Goal: Information Seeking & Learning: Find specific fact

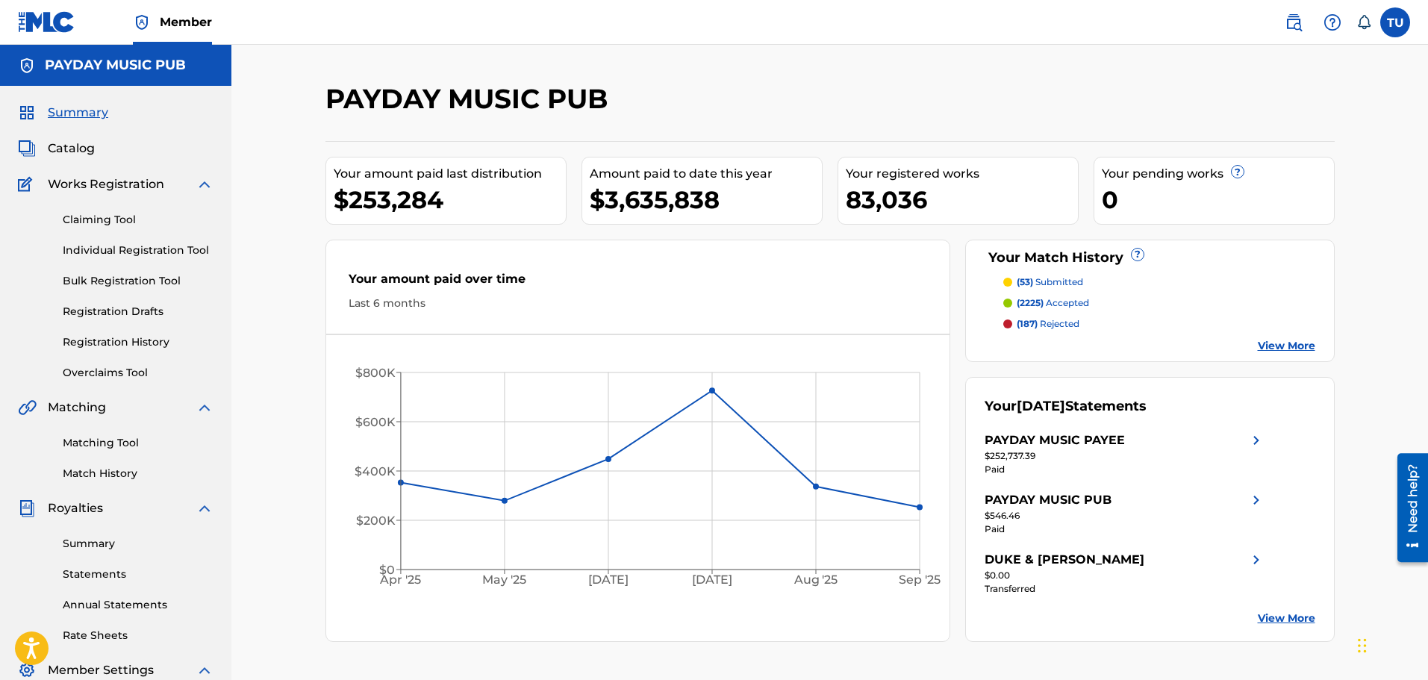
click at [75, 150] on span "Catalog" at bounding box center [71, 149] width 47 height 18
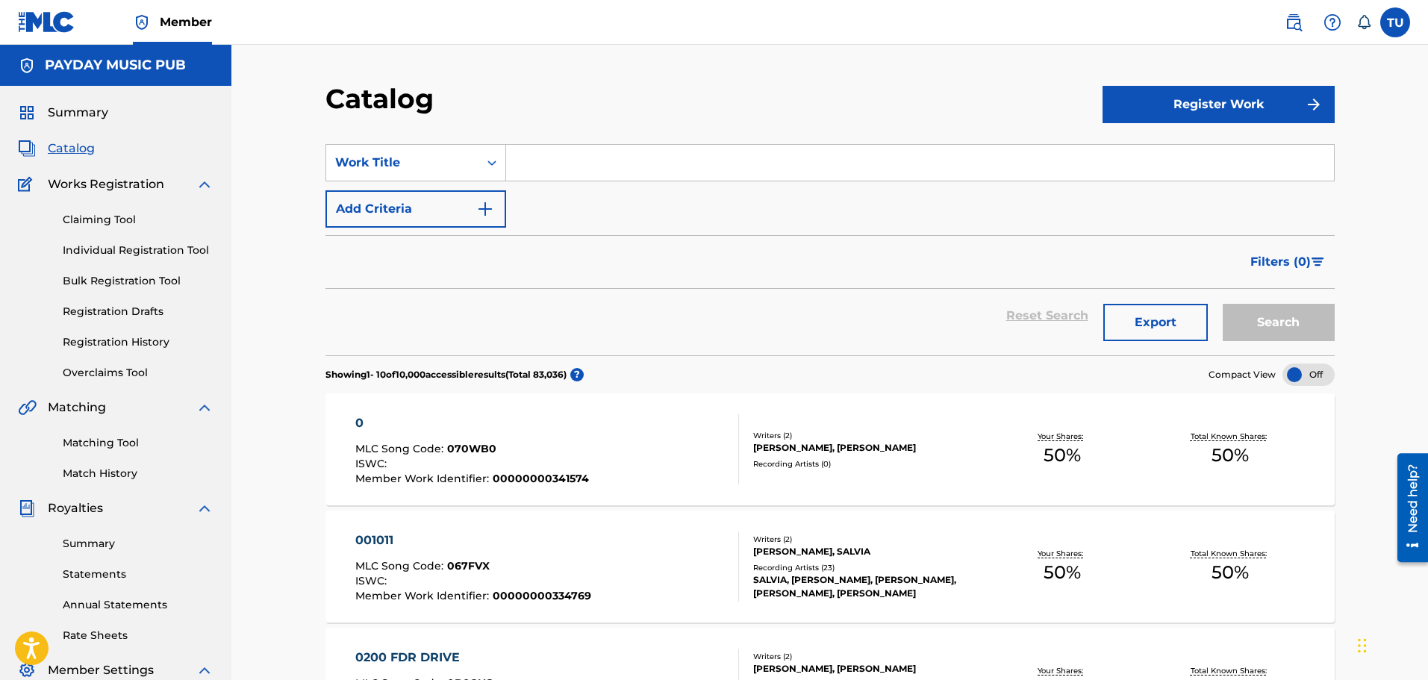
click at [558, 166] on input "Search Form" at bounding box center [920, 163] width 828 height 36
paste input "Kerosene"
click at [608, 189] on div "kerosene" at bounding box center [807, 196] width 603 height 27
type input "kerosene"
click at [1274, 309] on button "Search" at bounding box center [1278, 322] width 112 height 37
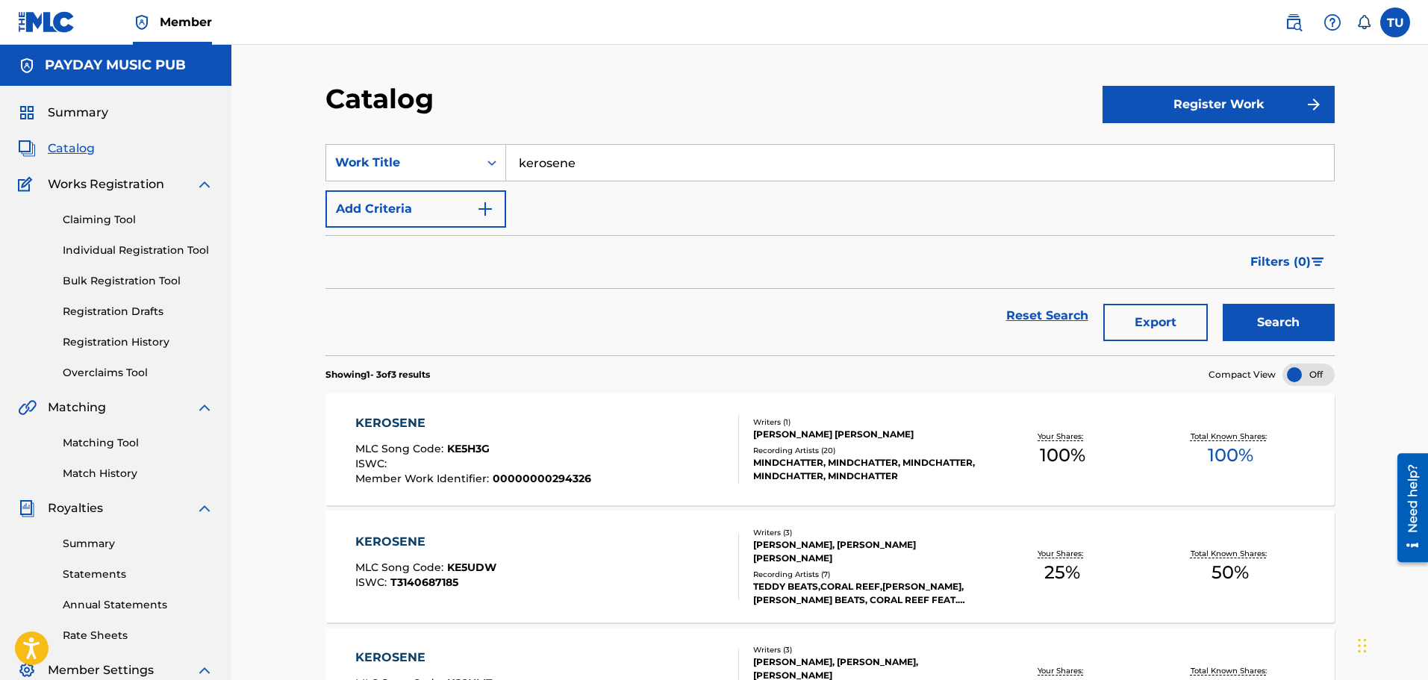
click at [555, 440] on div "KEROSENE MLC Song Code : KE5H3G ISWC : Member Work Identifier : 00000000294326" at bounding box center [473, 449] width 236 height 70
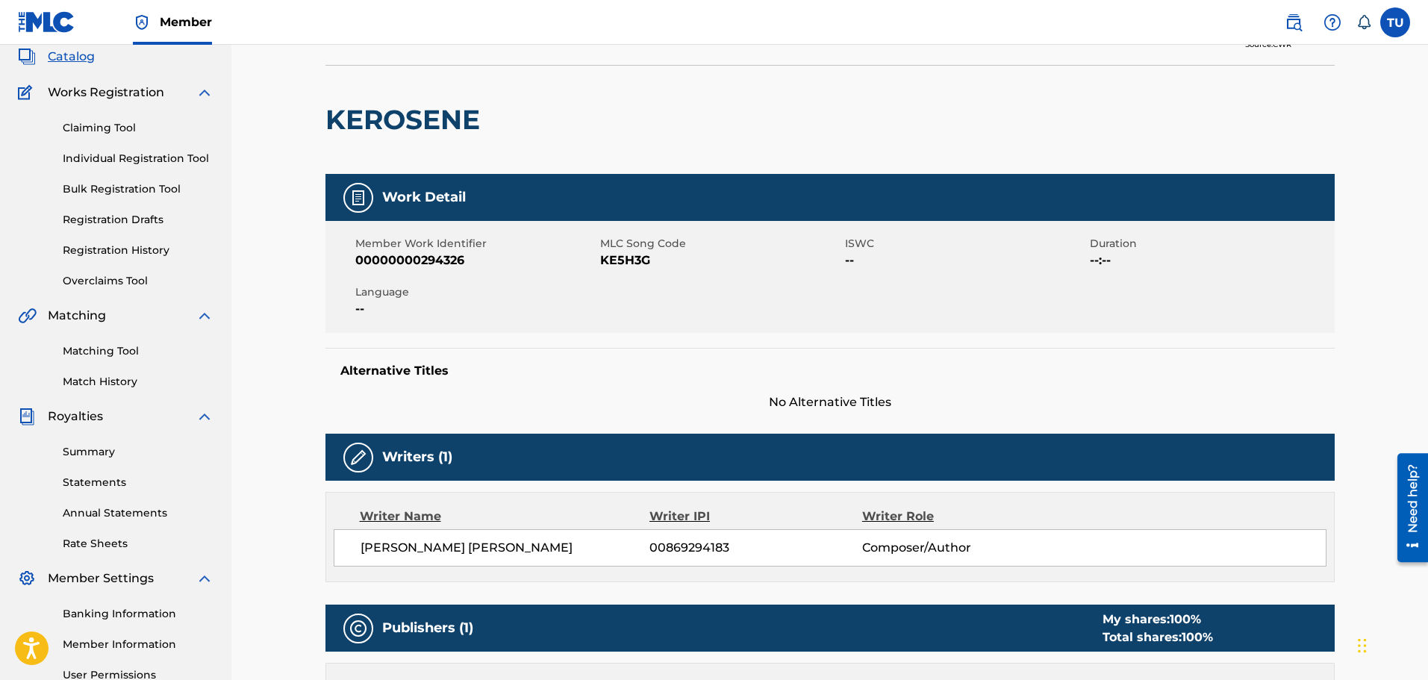
scroll to position [75, 0]
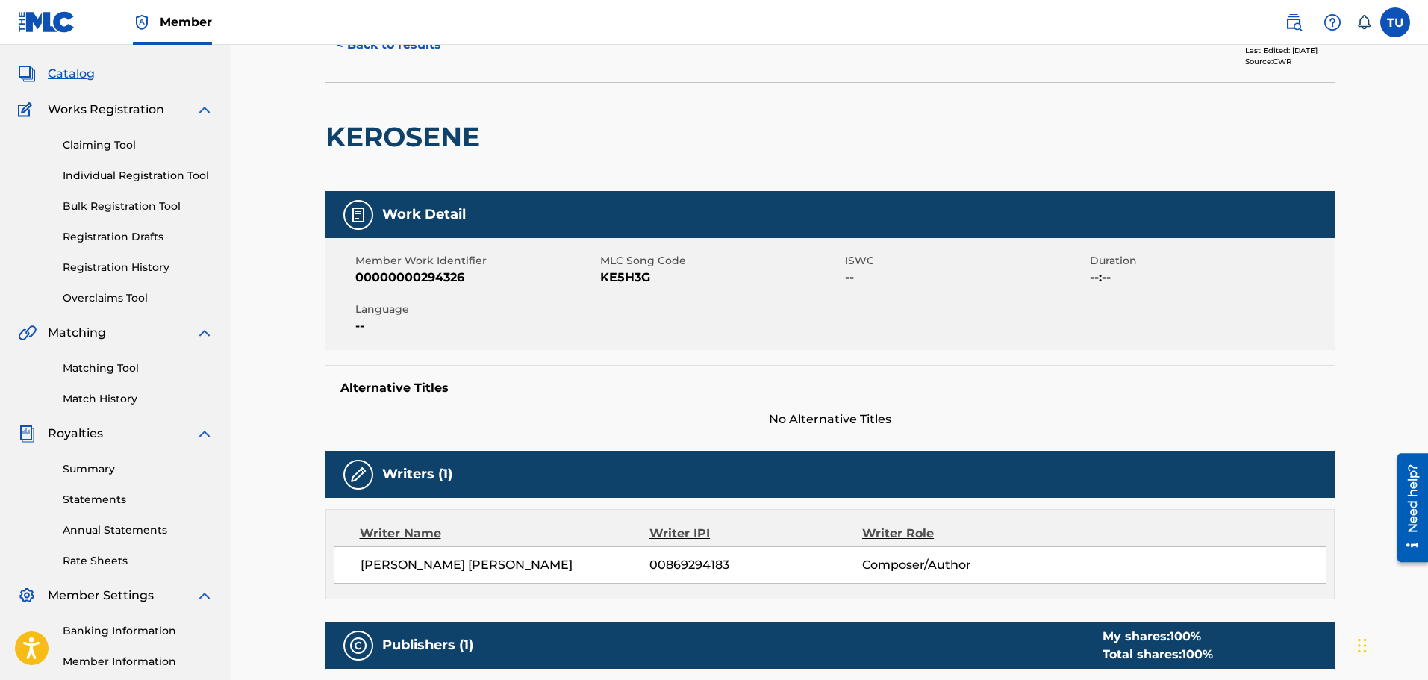
click at [614, 274] on span "KE5H3G" at bounding box center [720, 278] width 241 height 18
copy span "KE5H3G"
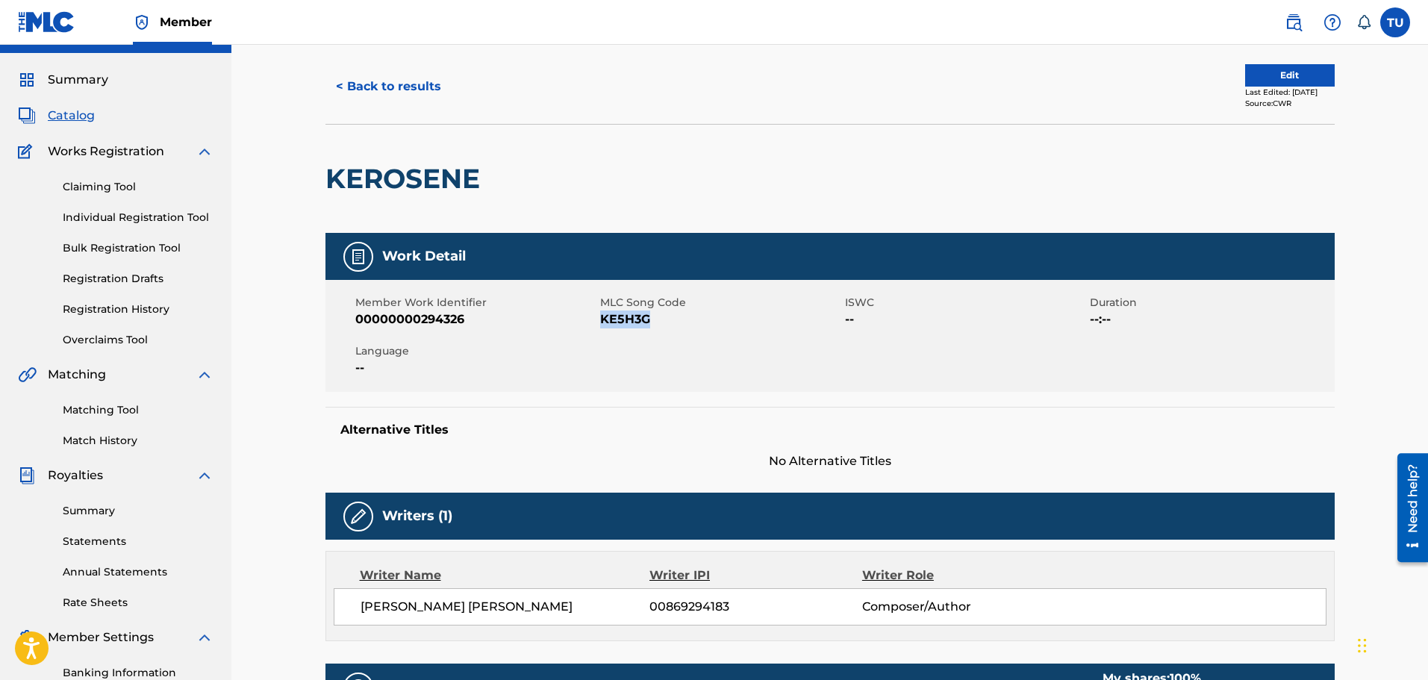
scroll to position [0, 0]
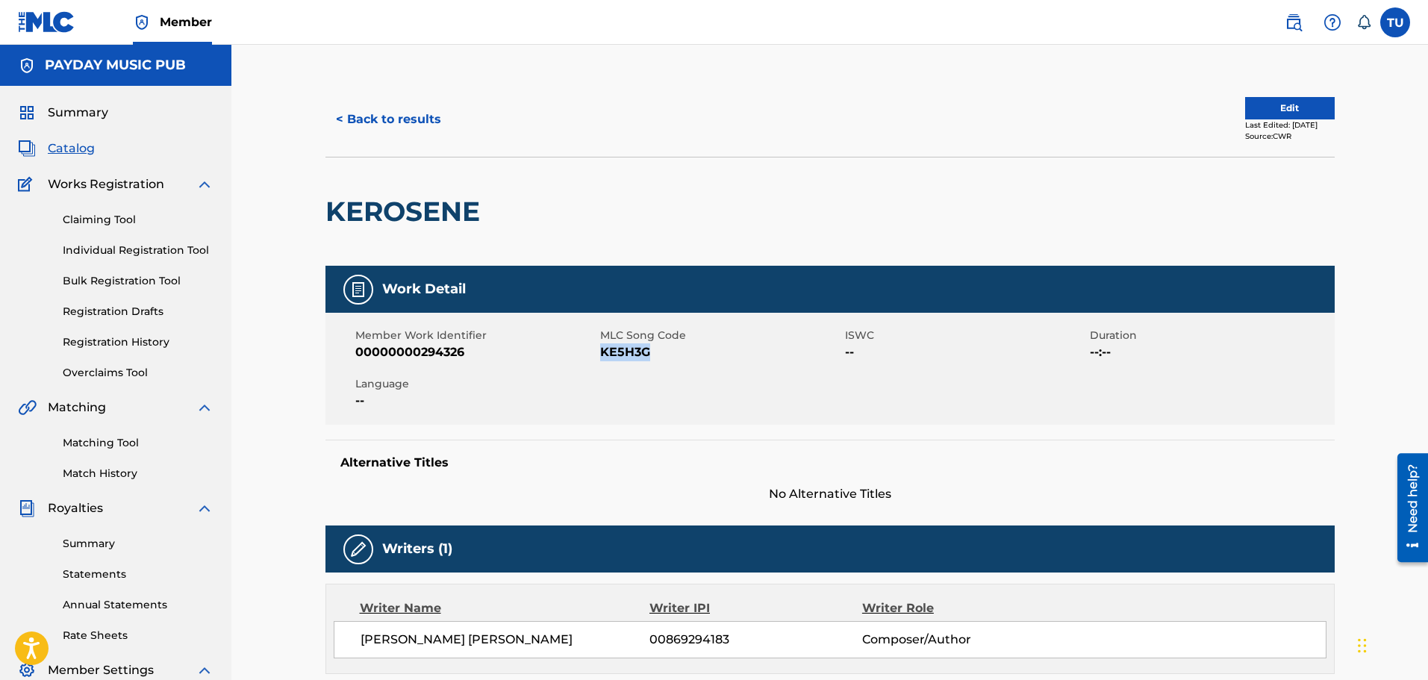
click at [398, 122] on button "< Back to results" at bounding box center [388, 119] width 126 height 37
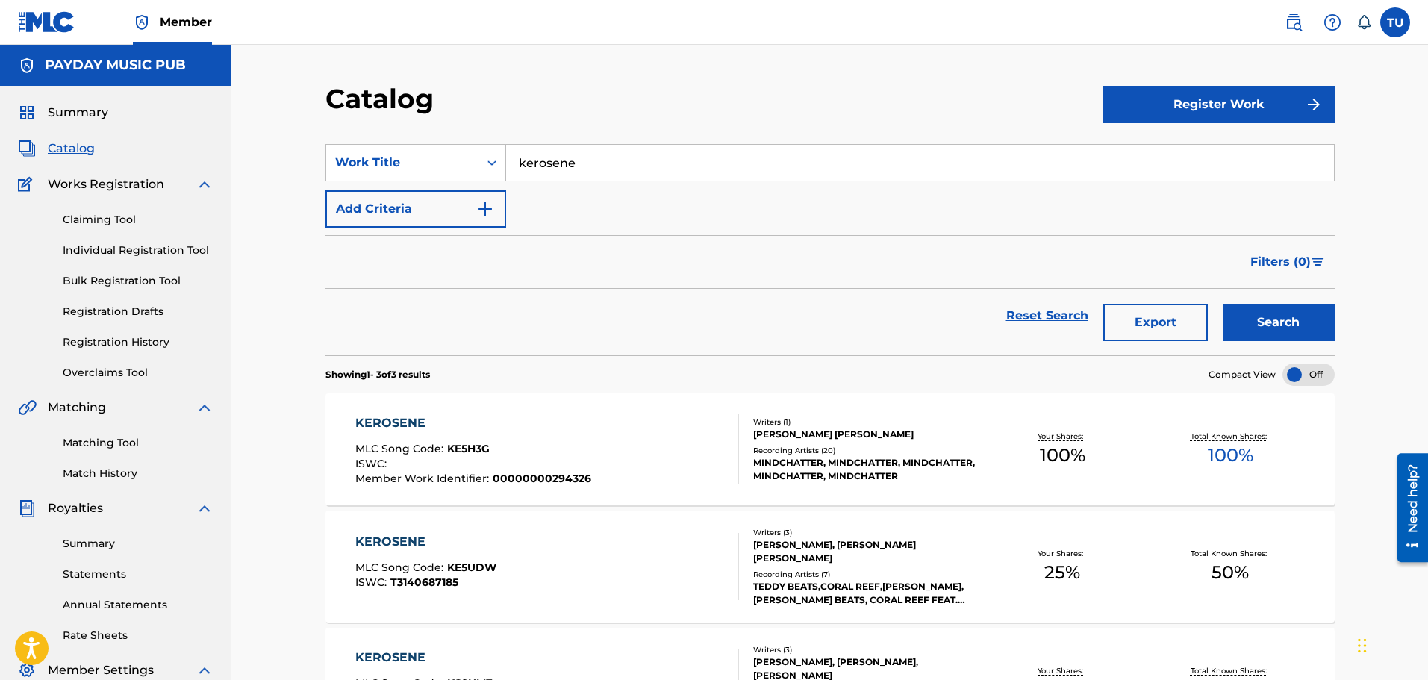
click at [545, 172] on input "kerosene" at bounding box center [920, 163] width 828 height 36
paste input "Ho4m"
type input "Ho4me"
click at [1222, 304] on button "Search" at bounding box center [1278, 322] width 112 height 37
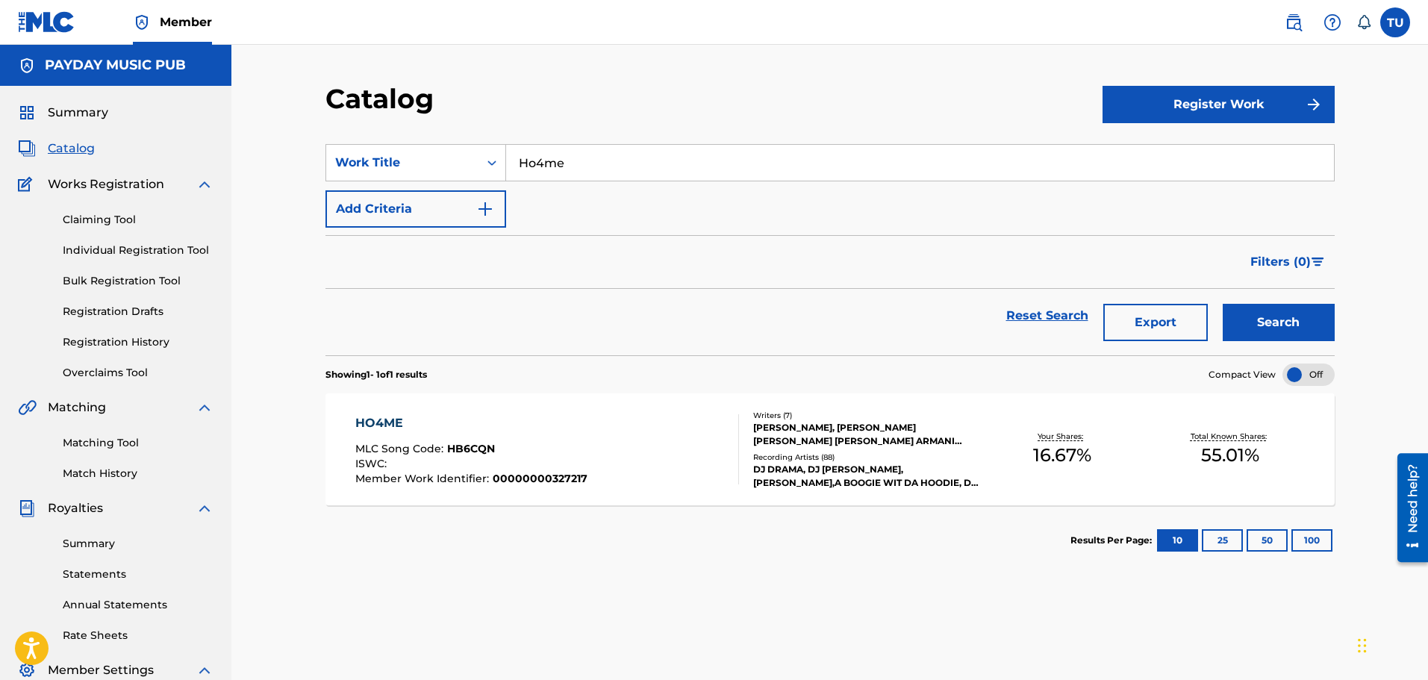
click at [638, 423] on div "HO4ME MLC Song Code : HB6CQN ISWC : Member Work Identifier : 00000000327217" at bounding box center [547, 449] width 384 height 70
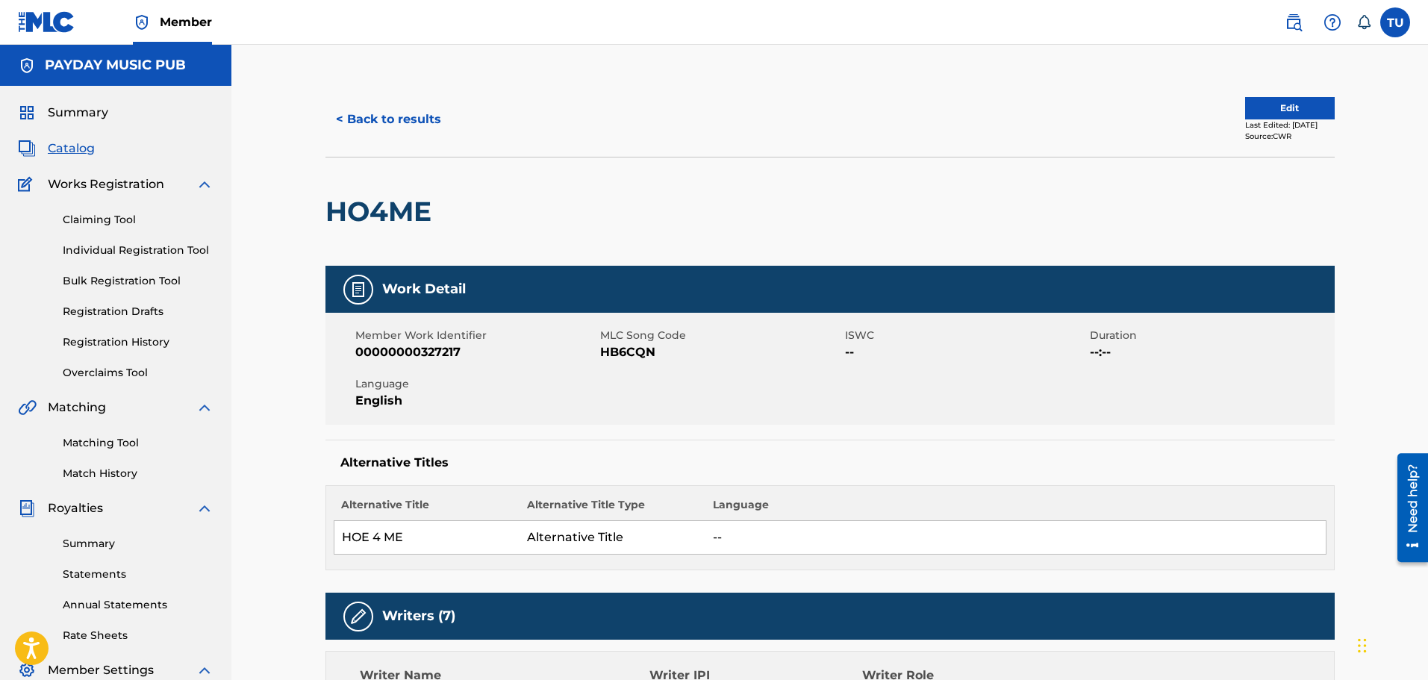
click at [631, 356] on span "HB6CQN" at bounding box center [720, 352] width 241 height 18
copy span "HB6CQN"
click at [384, 124] on button "< Back to results" at bounding box center [388, 119] width 126 height 37
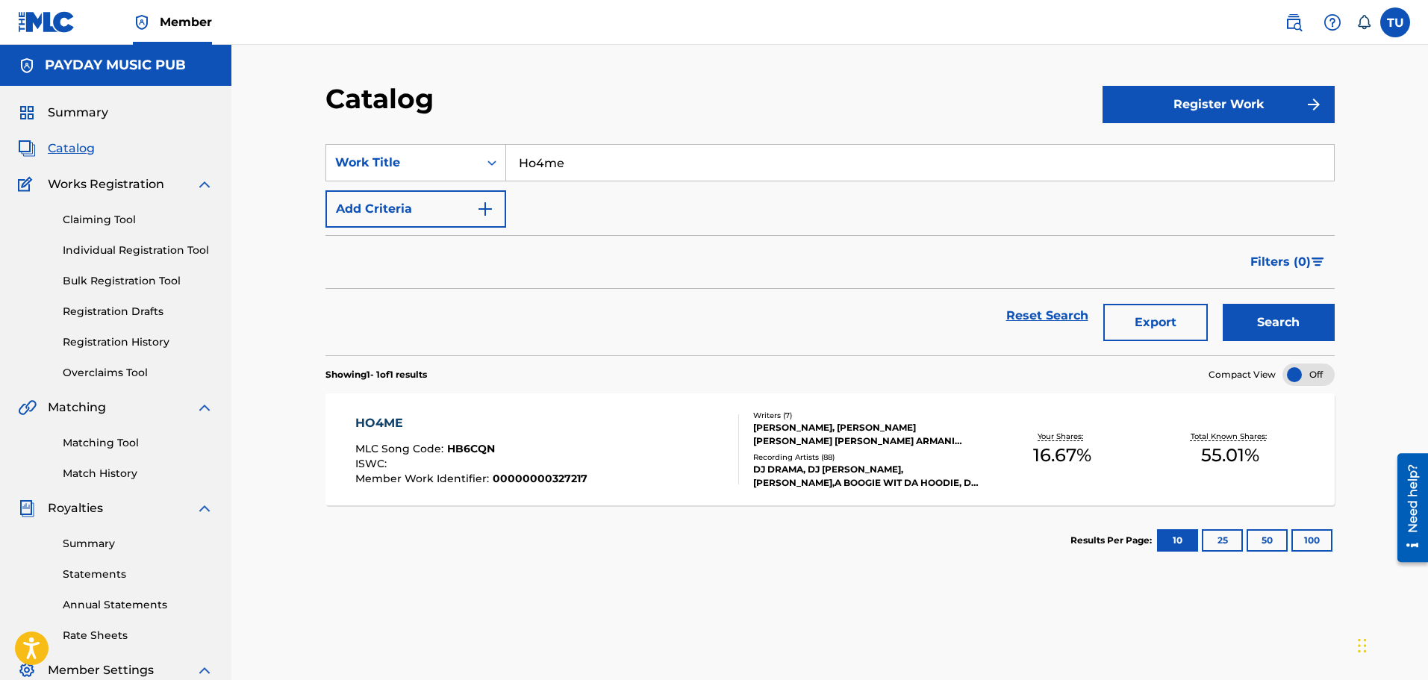
click at [572, 157] on input "Ho4me" at bounding box center [920, 163] width 828 height 36
type input "dub"
click at [1222, 304] on button "Search" at bounding box center [1278, 322] width 112 height 37
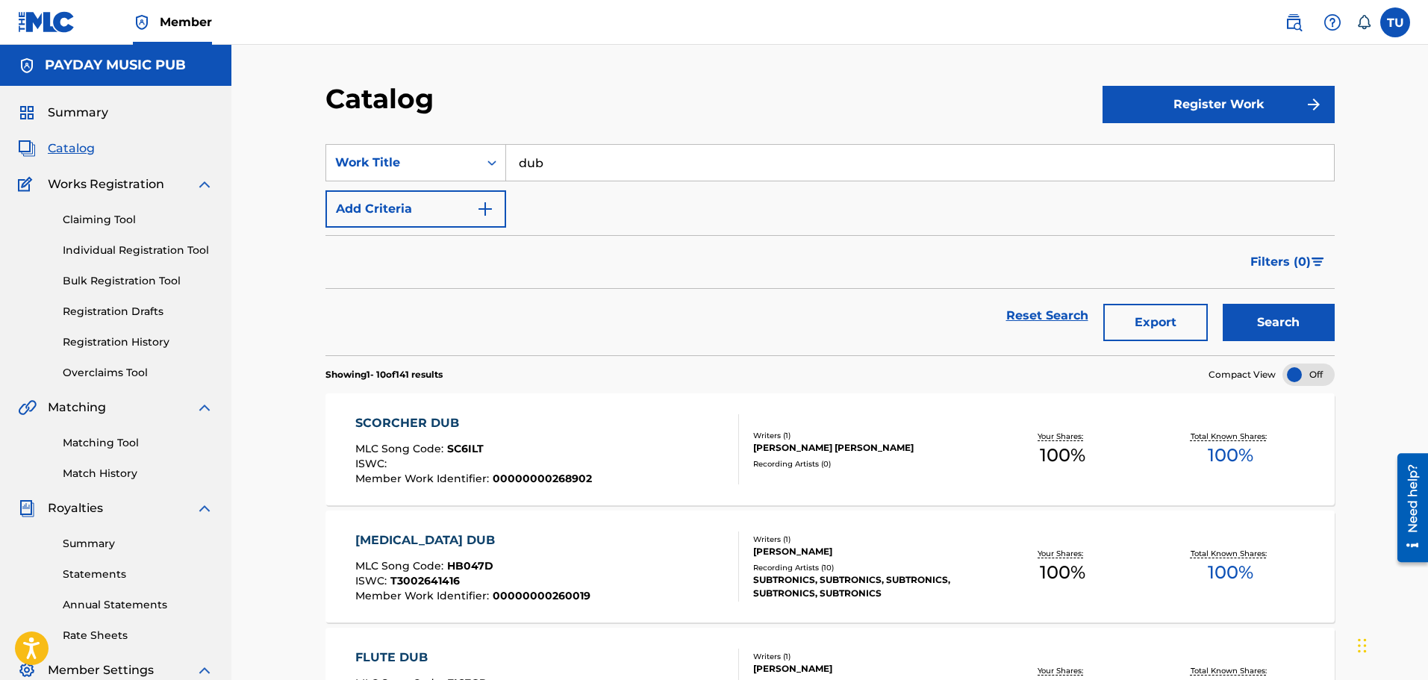
click at [473, 221] on button "Add Criteria" at bounding box center [415, 208] width 181 height 37
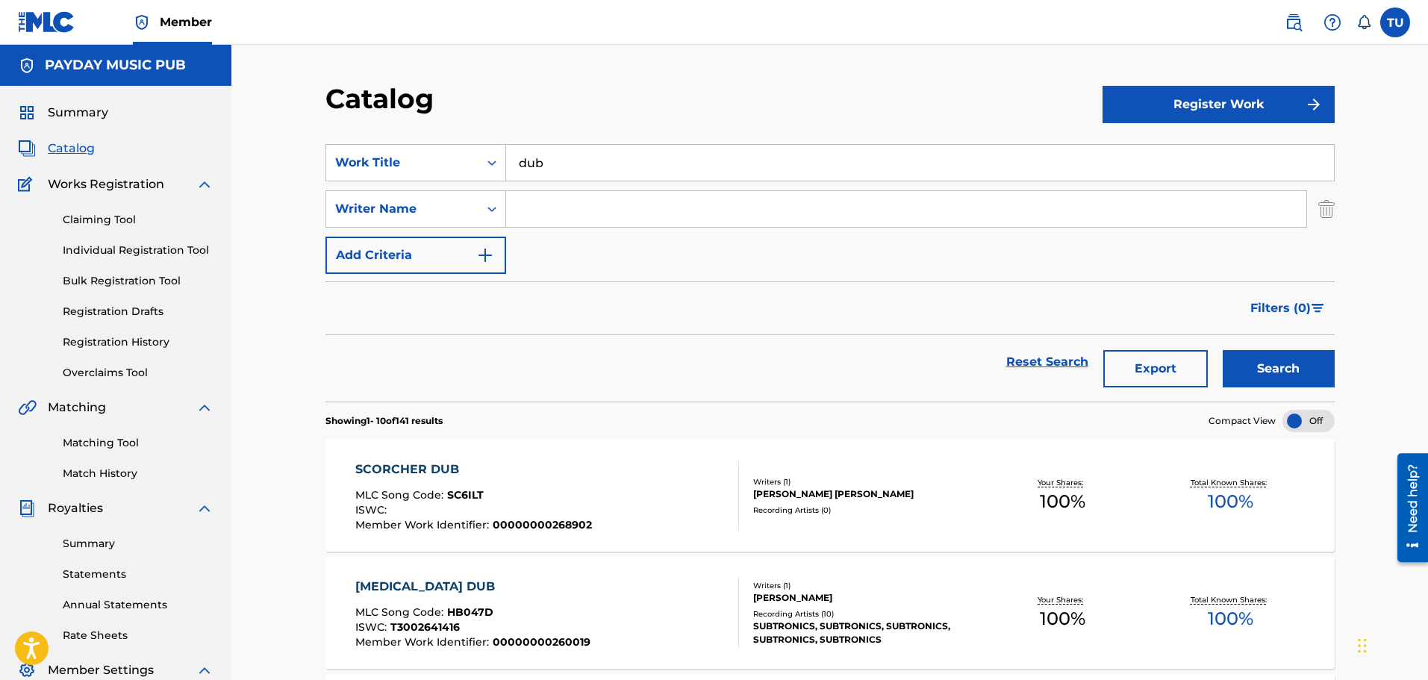
click at [588, 207] on input "Search Form" at bounding box center [906, 209] width 800 height 36
type input "[PERSON_NAME]"
click at [1222, 350] on button "Search" at bounding box center [1278, 368] width 112 height 37
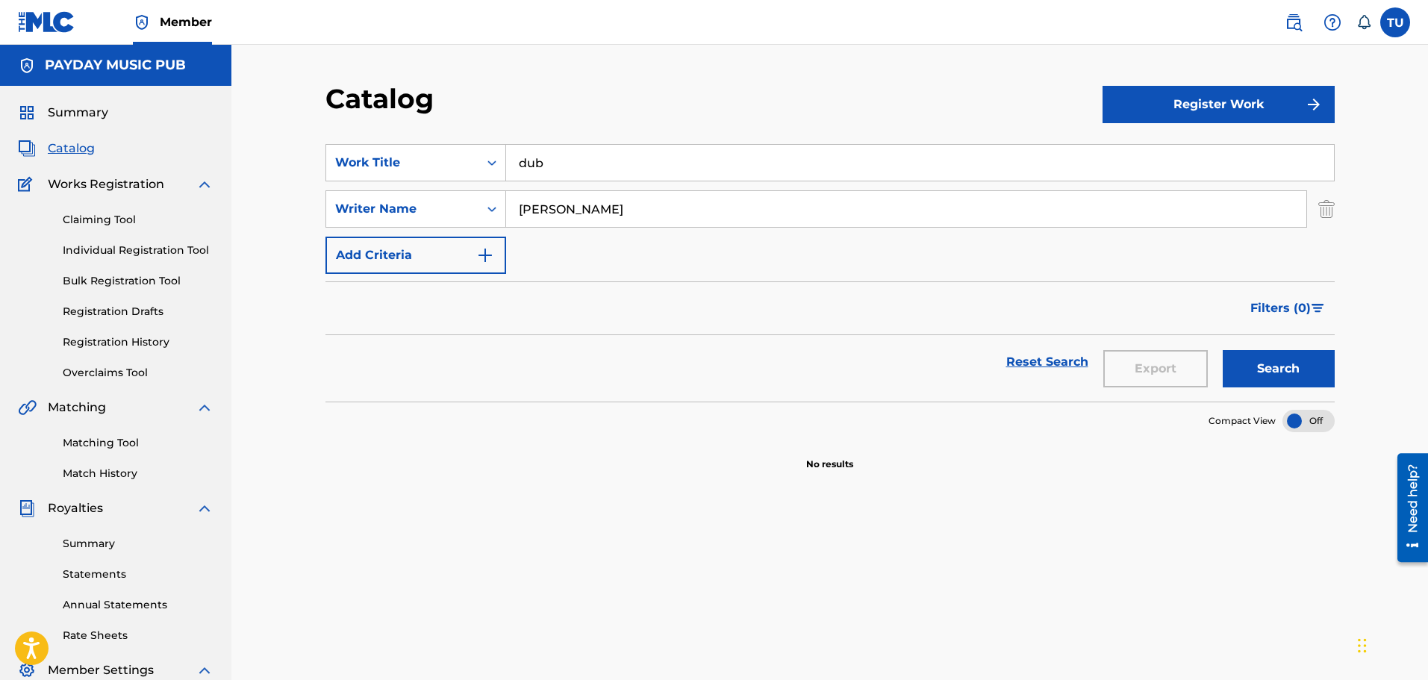
click at [631, 167] on input "dub" at bounding box center [920, 163] width 828 height 36
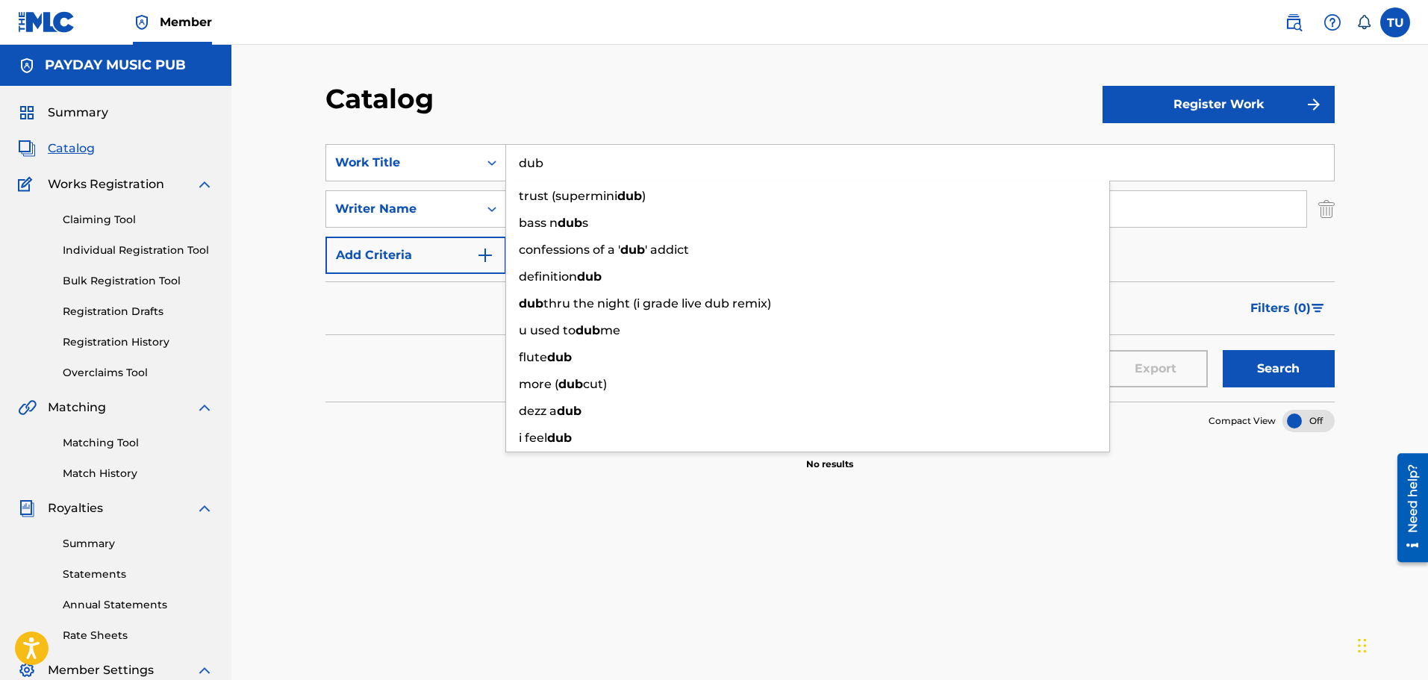
click at [631, 167] on input "dub" at bounding box center [920, 163] width 828 height 36
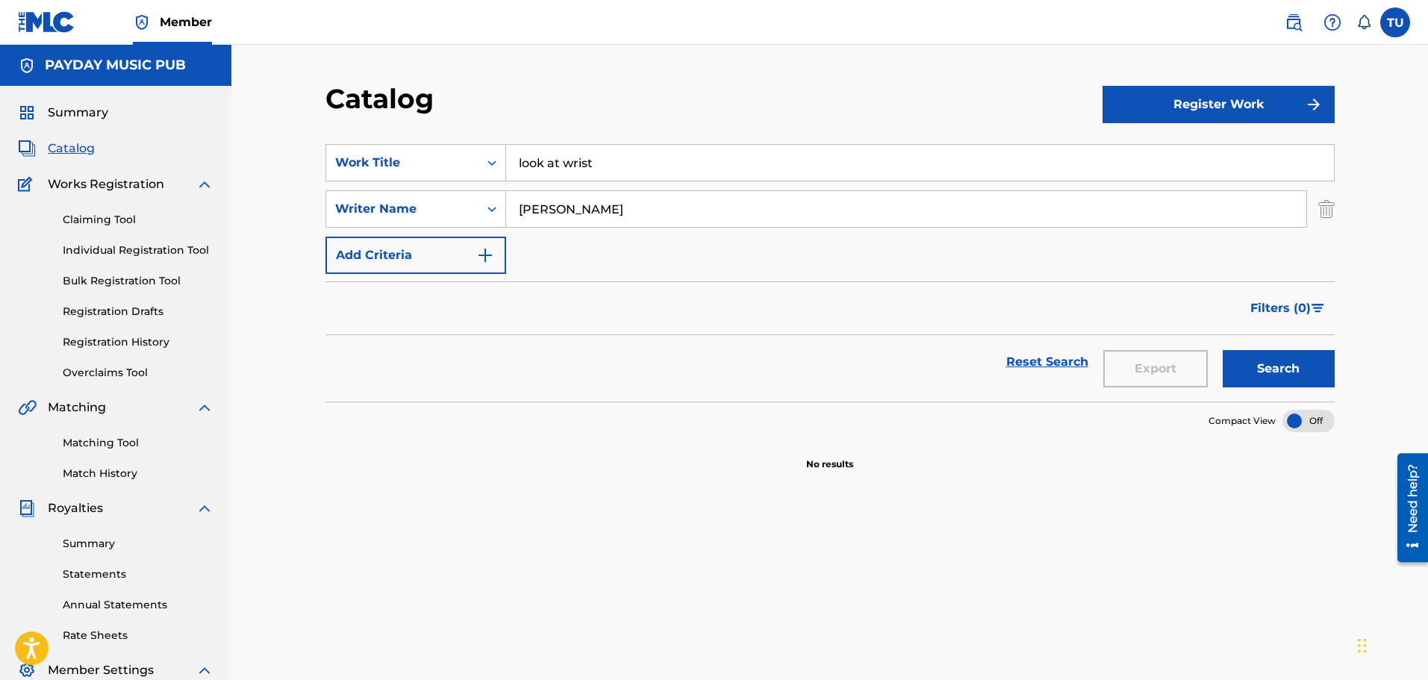
type input "look at wrist"
click at [1222, 350] on button "Search" at bounding box center [1278, 368] width 112 height 37
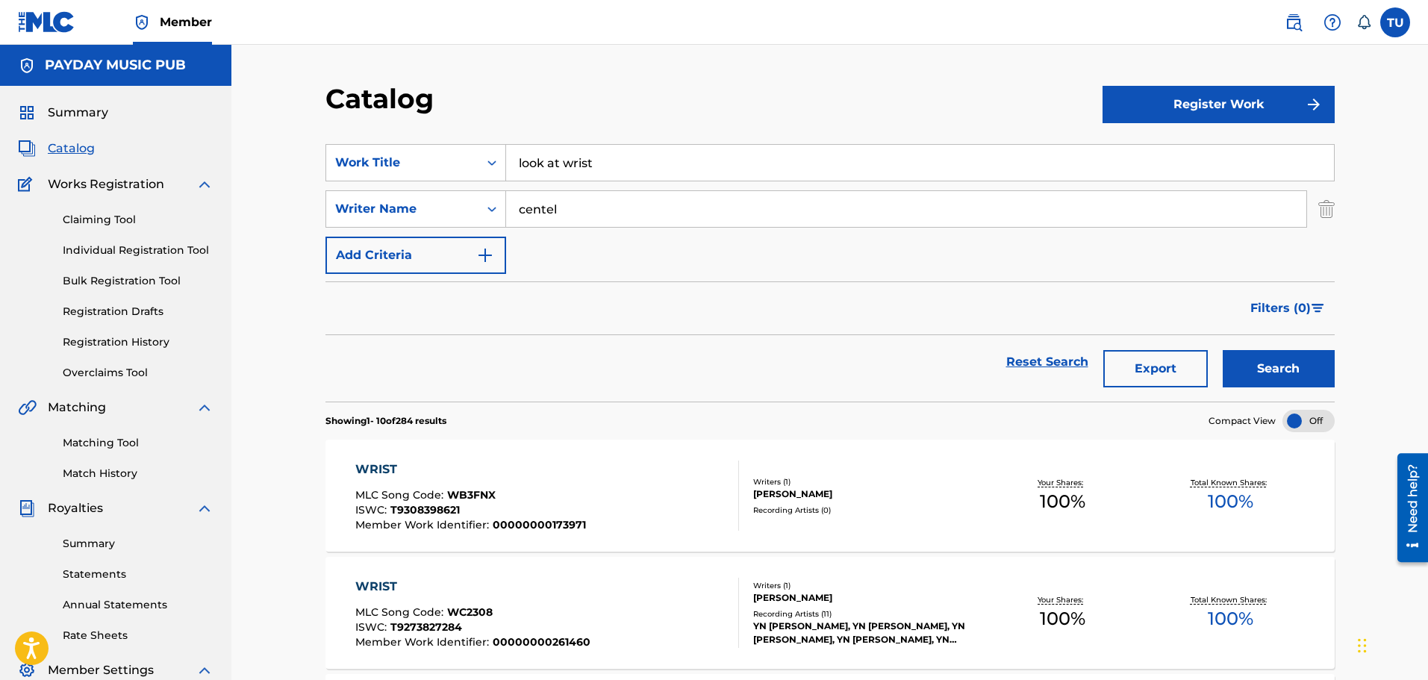
type input "centel"
click at [1237, 372] on button "Search" at bounding box center [1278, 368] width 112 height 37
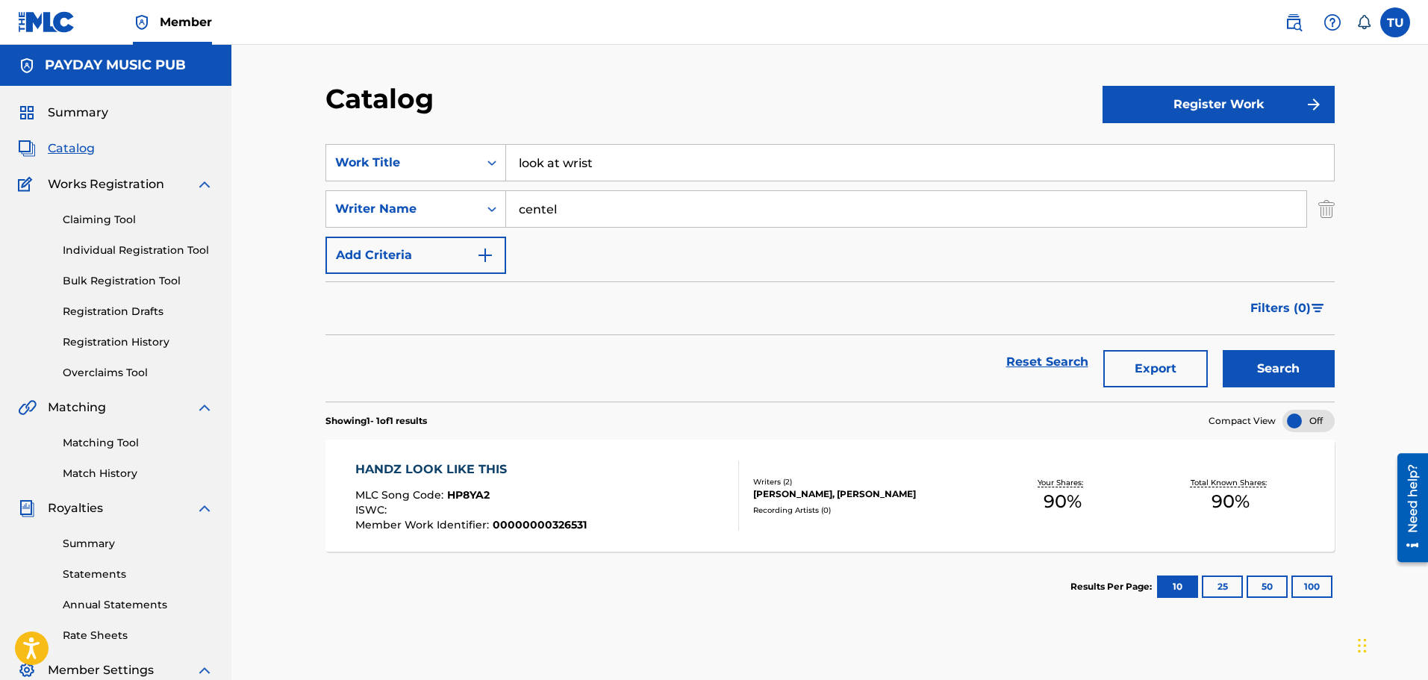
click at [558, 152] on input "look at wrist" at bounding box center [920, 163] width 828 height 36
click at [1252, 343] on div "Search" at bounding box center [1274, 362] width 119 height 54
click at [1264, 362] on button "Search" at bounding box center [1278, 368] width 112 height 37
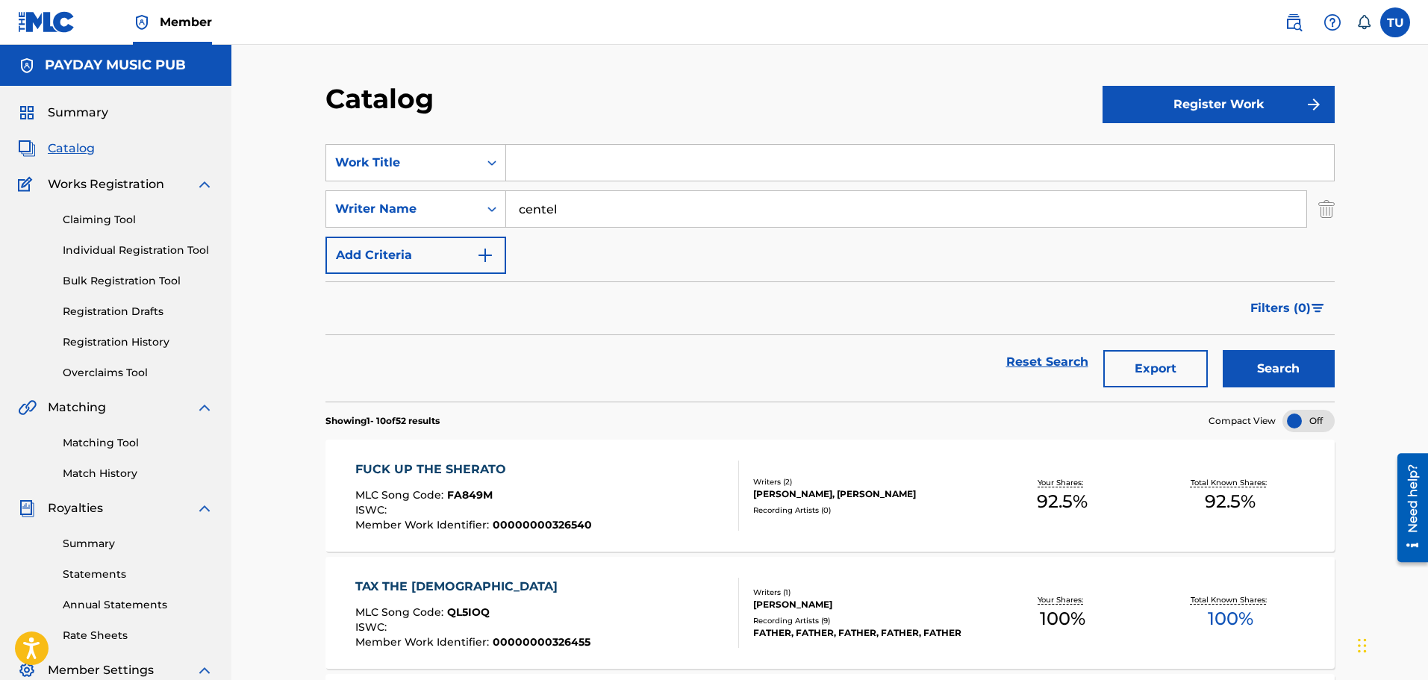
click at [625, 190] on div "SearchWithCriteriab7a0e720-bba3-48ee-a9c3-e9ae7e617545 Work Title SearchWithCri…" at bounding box center [829, 209] width 1009 height 130
click at [619, 202] on input "centel" at bounding box center [906, 209] width 800 height 36
click at [1286, 19] on img at bounding box center [1293, 22] width 18 height 18
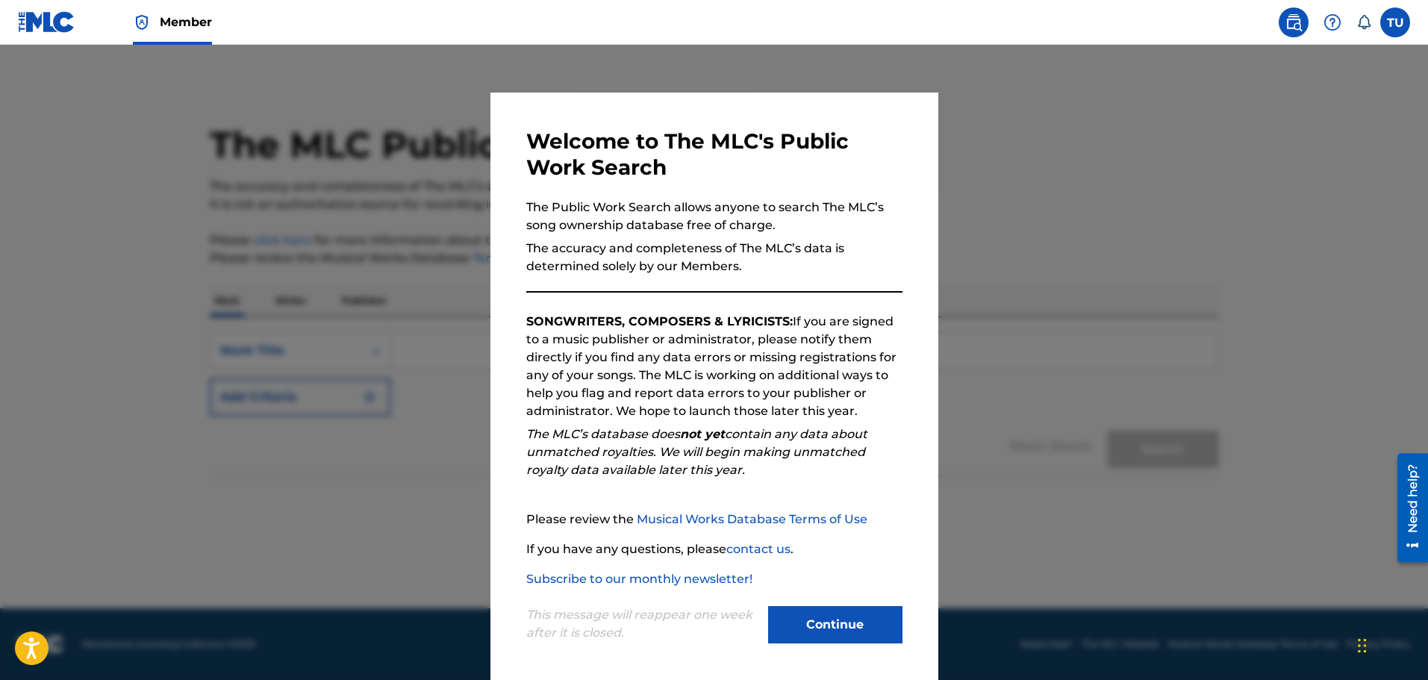
click at [803, 632] on button "Continue" at bounding box center [835, 624] width 134 height 37
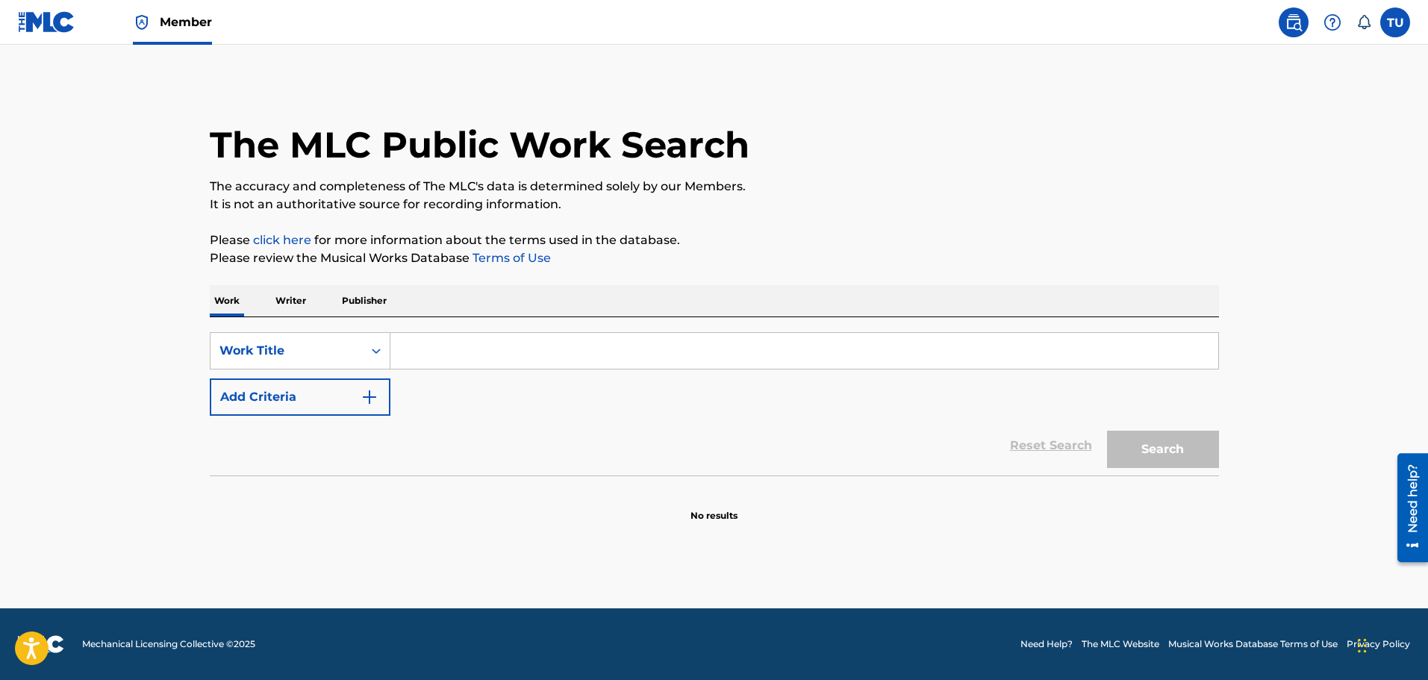
click at [480, 360] on input "Search Form" at bounding box center [804, 351] width 828 height 36
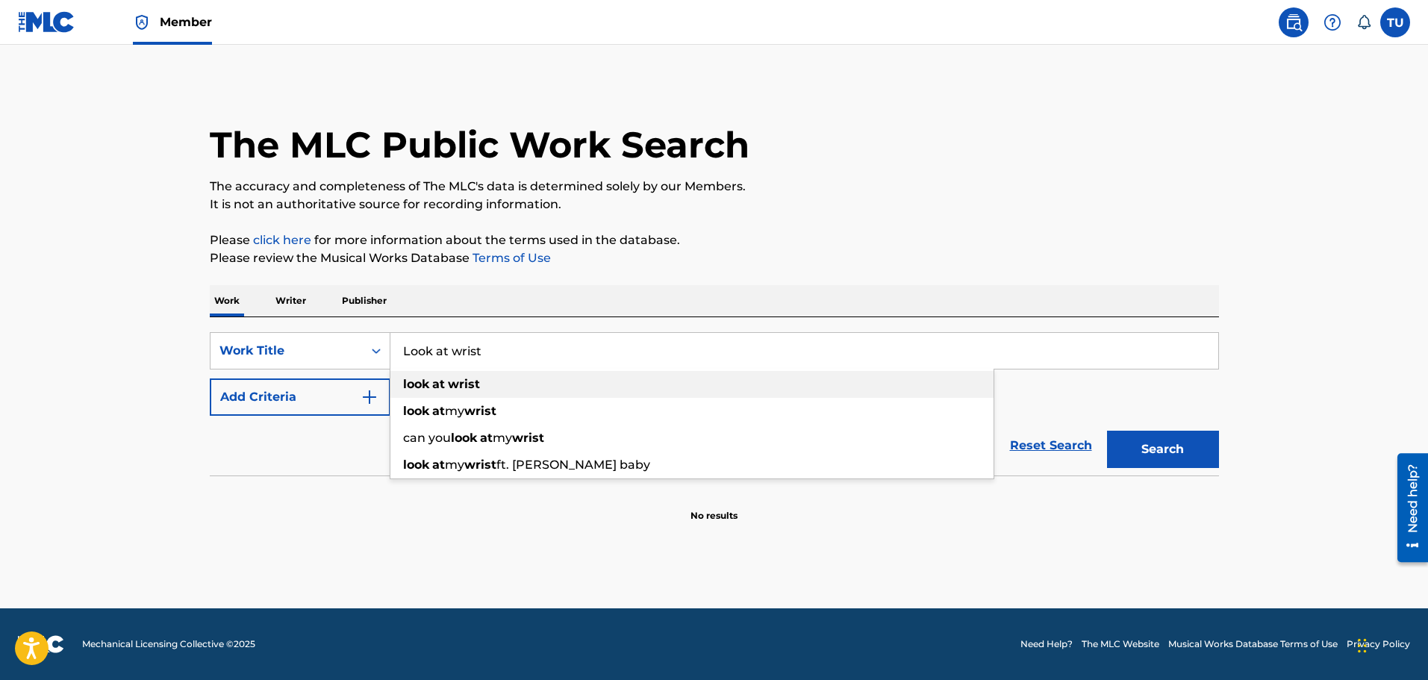
click at [470, 385] on strong "wrist" at bounding box center [464, 384] width 32 height 14
type input "look at wrist"
click at [1130, 443] on button "Search" at bounding box center [1163, 449] width 112 height 37
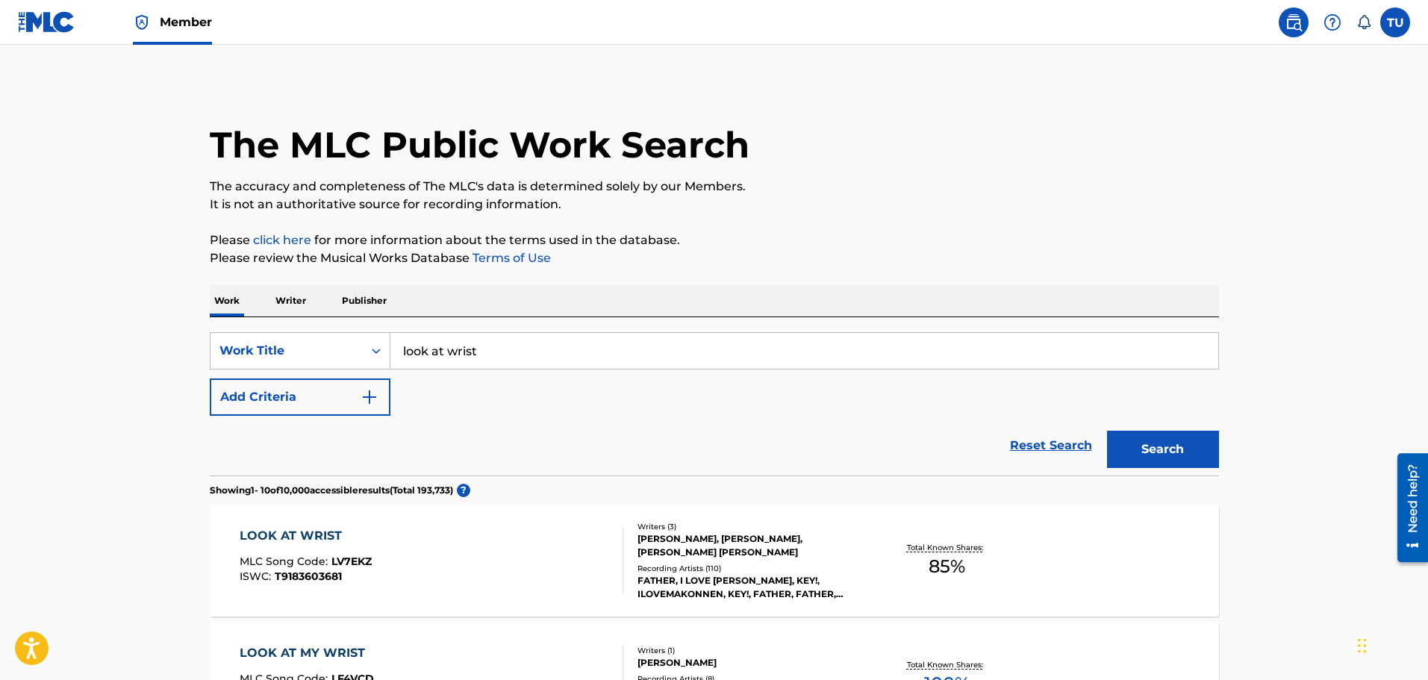
click at [593, 540] on div "LOOK AT WRIST MLC Song Code : LV7EKZ ISWC : T9183603681" at bounding box center [432, 560] width 384 height 67
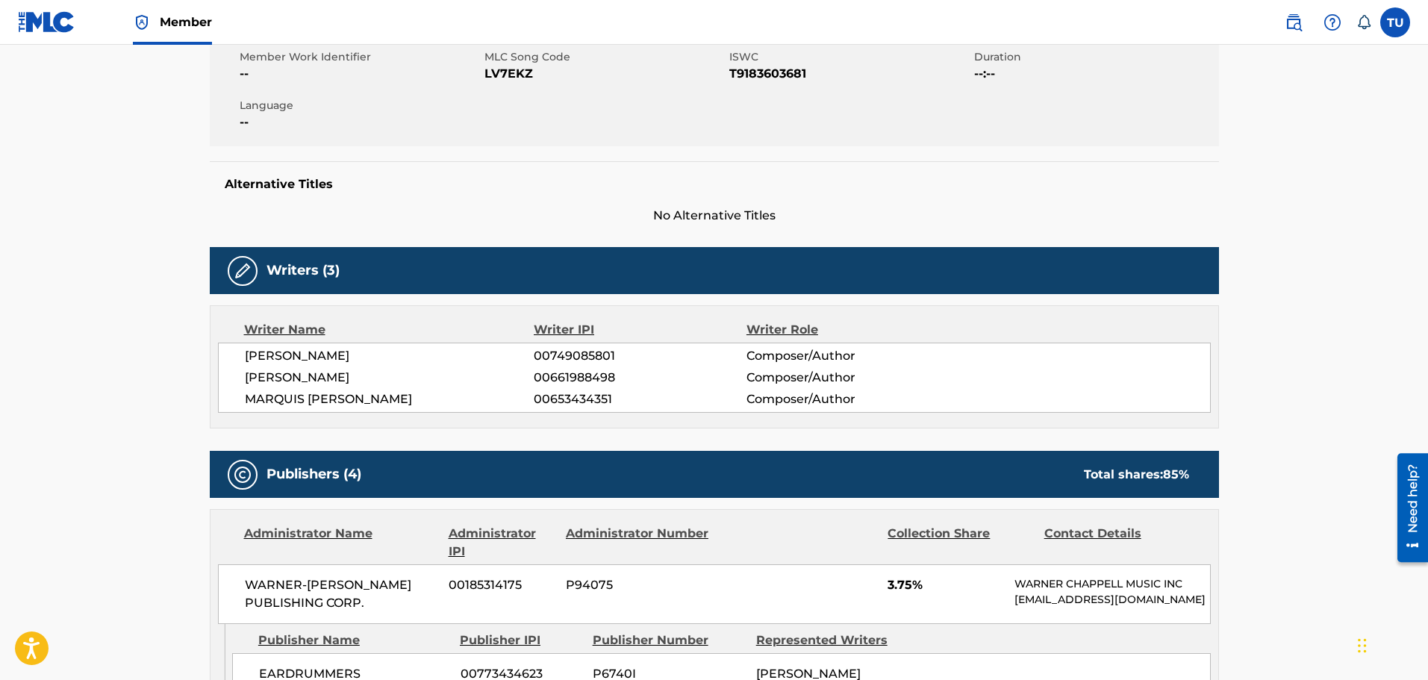
scroll to position [224, 0]
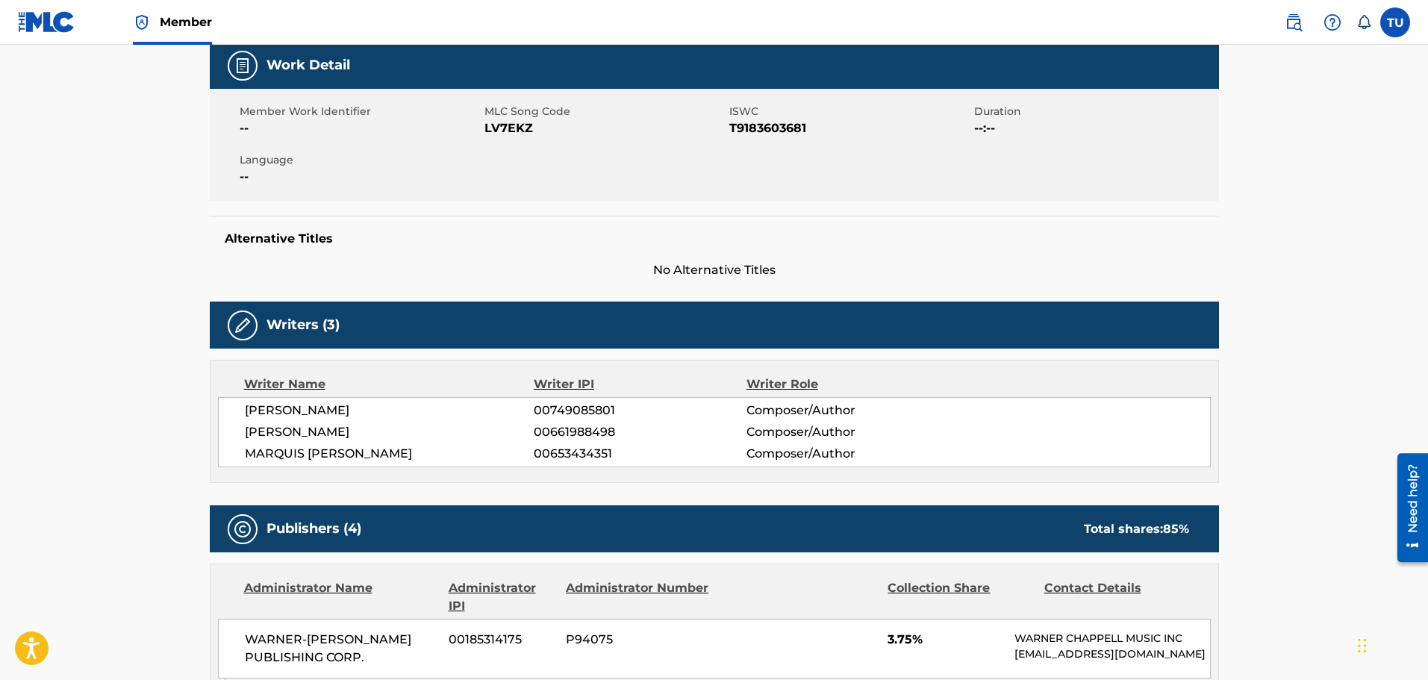
click at [518, 129] on span "LV7EKZ" at bounding box center [604, 128] width 241 height 18
drag, startPoint x: 516, startPoint y: 127, endPoint x: 478, endPoint y: 108, distance: 42.4
click at [478, 108] on div "Member Work Identifier -- MLC Song Code LV7EKZ ISWC T9183603681 Duration --:-- …" at bounding box center [714, 145] width 1009 height 112
drag, startPoint x: 602, startPoint y: 143, endPoint x: 519, endPoint y: 109, distance: 89.7
click at [601, 142] on div "Member Work Identifier -- MLC Song Code LV7EKZ ISWC T9183603681 Duration --:-- …" at bounding box center [714, 145] width 1009 height 112
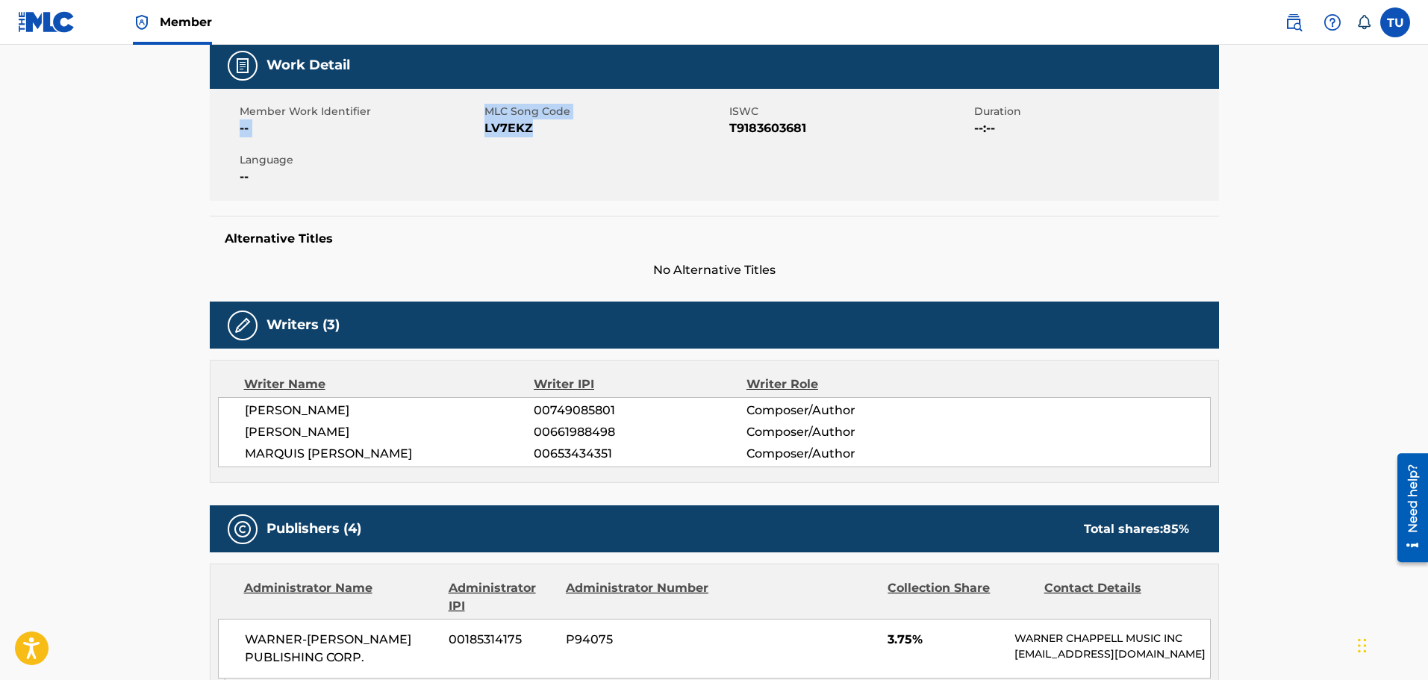
click at [486, 109] on span "MLC Song Code" at bounding box center [604, 112] width 241 height 16
click at [486, 113] on span "MLC Song Code" at bounding box center [604, 112] width 241 height 16
copy span "MLC Song Code"
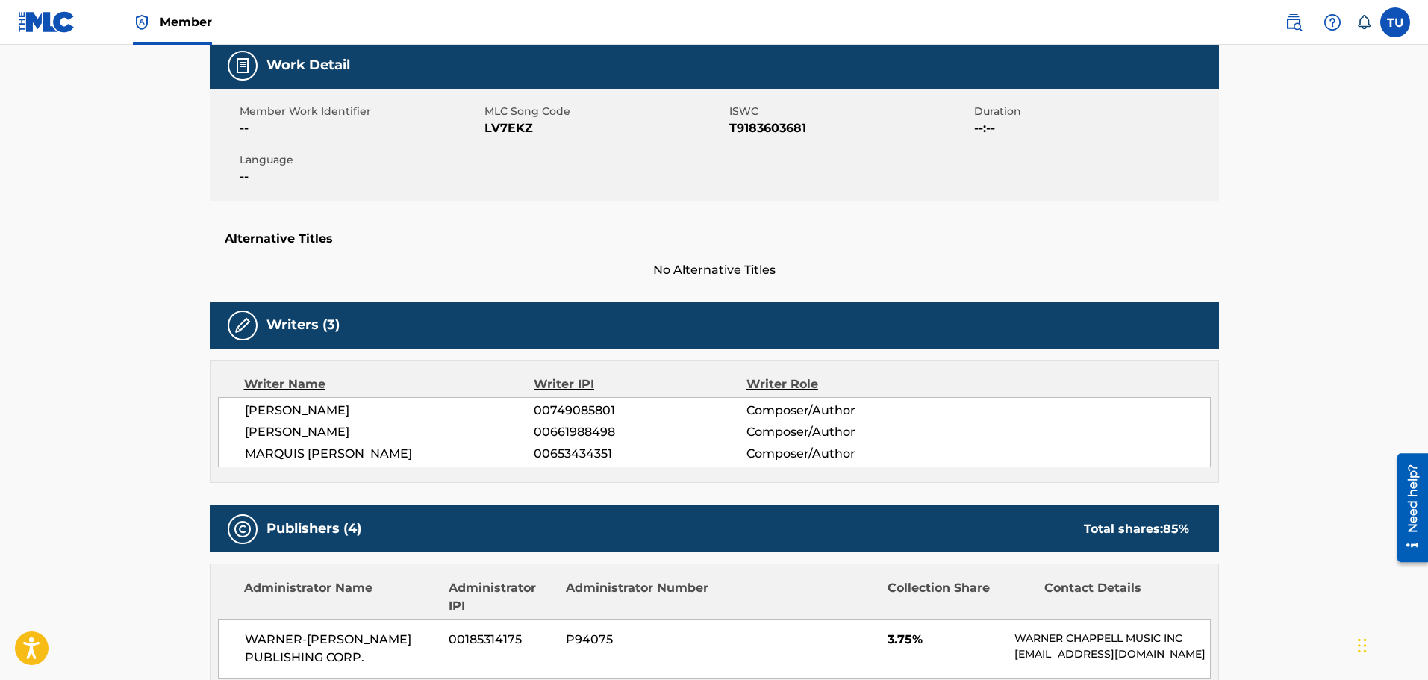
click at [496, 130] on span "LV7EKZ" at bounding box center [604, 128] width 241 height 18
copy span "LV7EKZ"
click at [506, 129] on span "LV7EKZ" at bounding box center [604, 128] width 241 height 18
